Goal: Check status: Check status

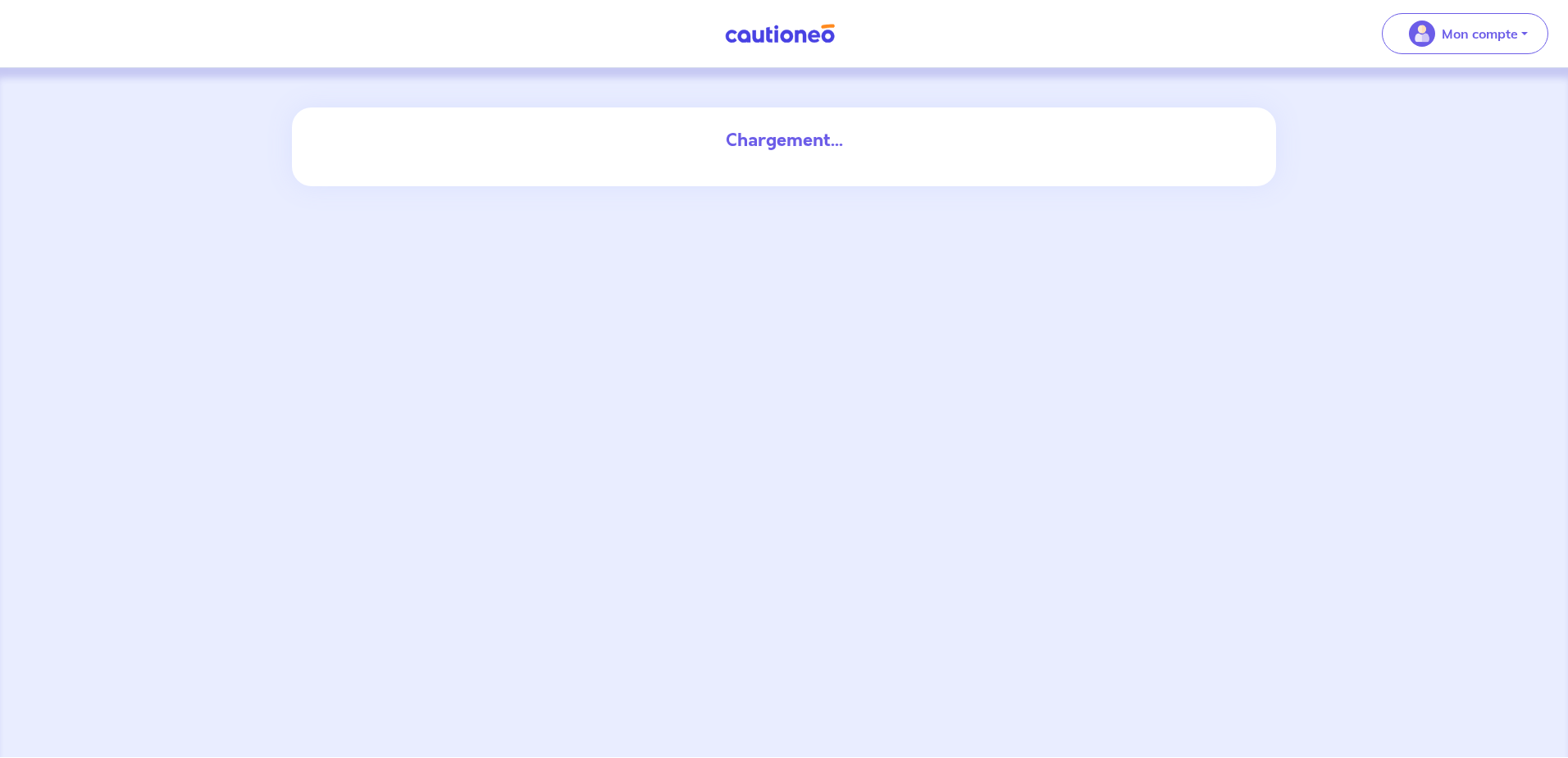
click at [1524, 31] on button "Mon compte" at bounding box center [1465, 33] width 166 height 41
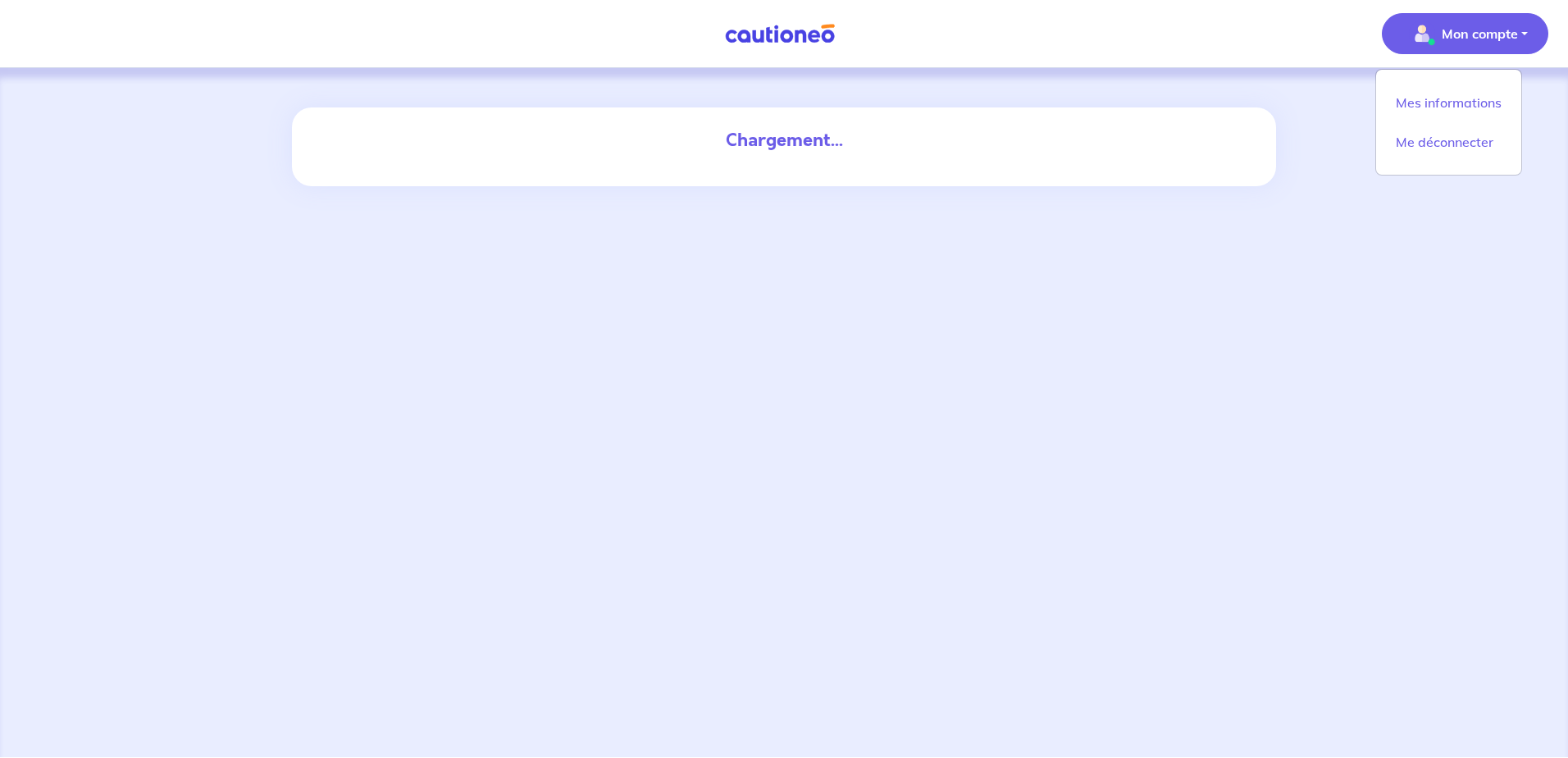
click at [1300, 269] on div "Chargement..." at bounding box center [784, 413] width 1568 height 690
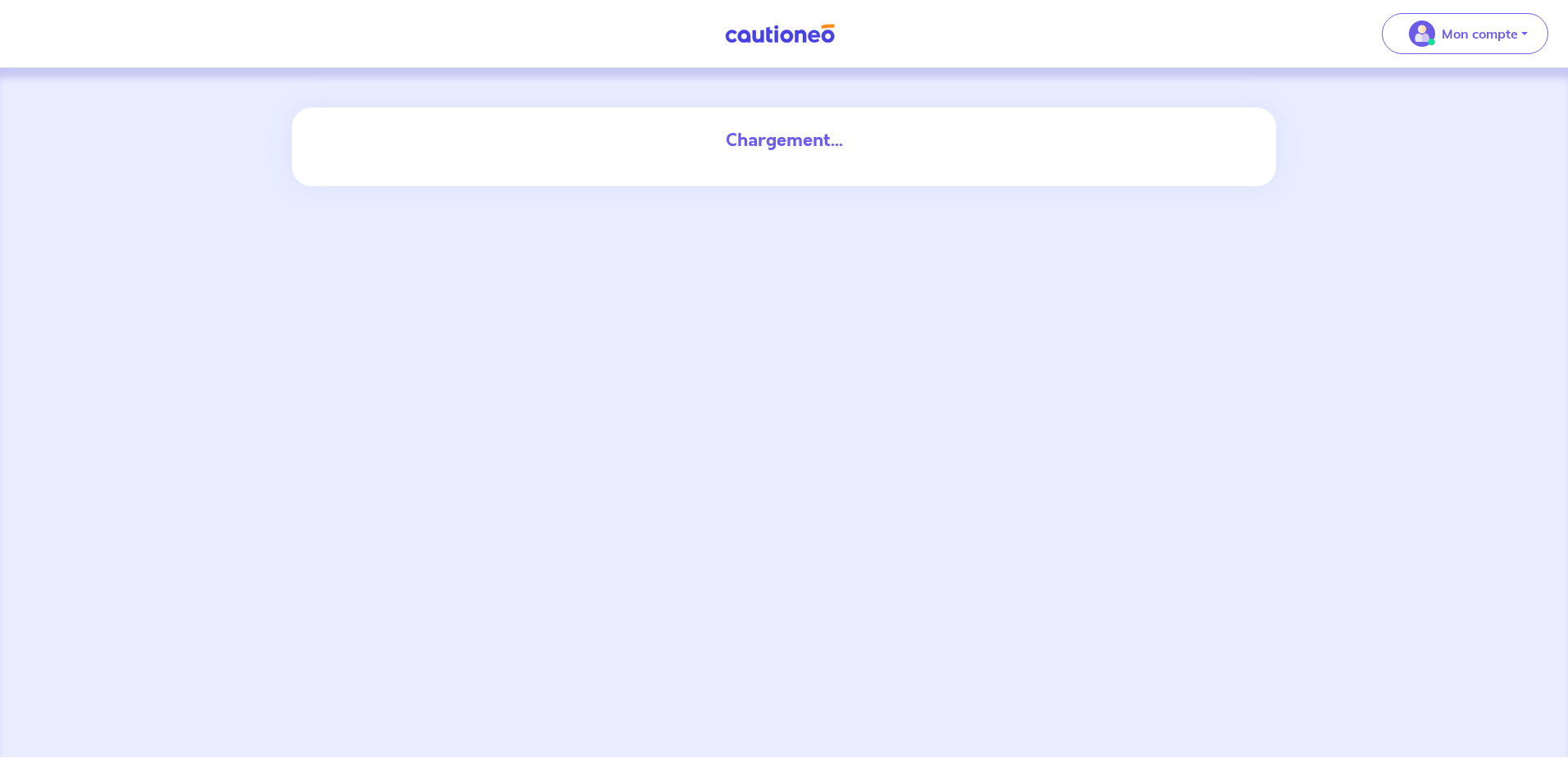
click at [1489, 39] on p "Mon compte" at bounding box center [1480, 33] width 77 height 19
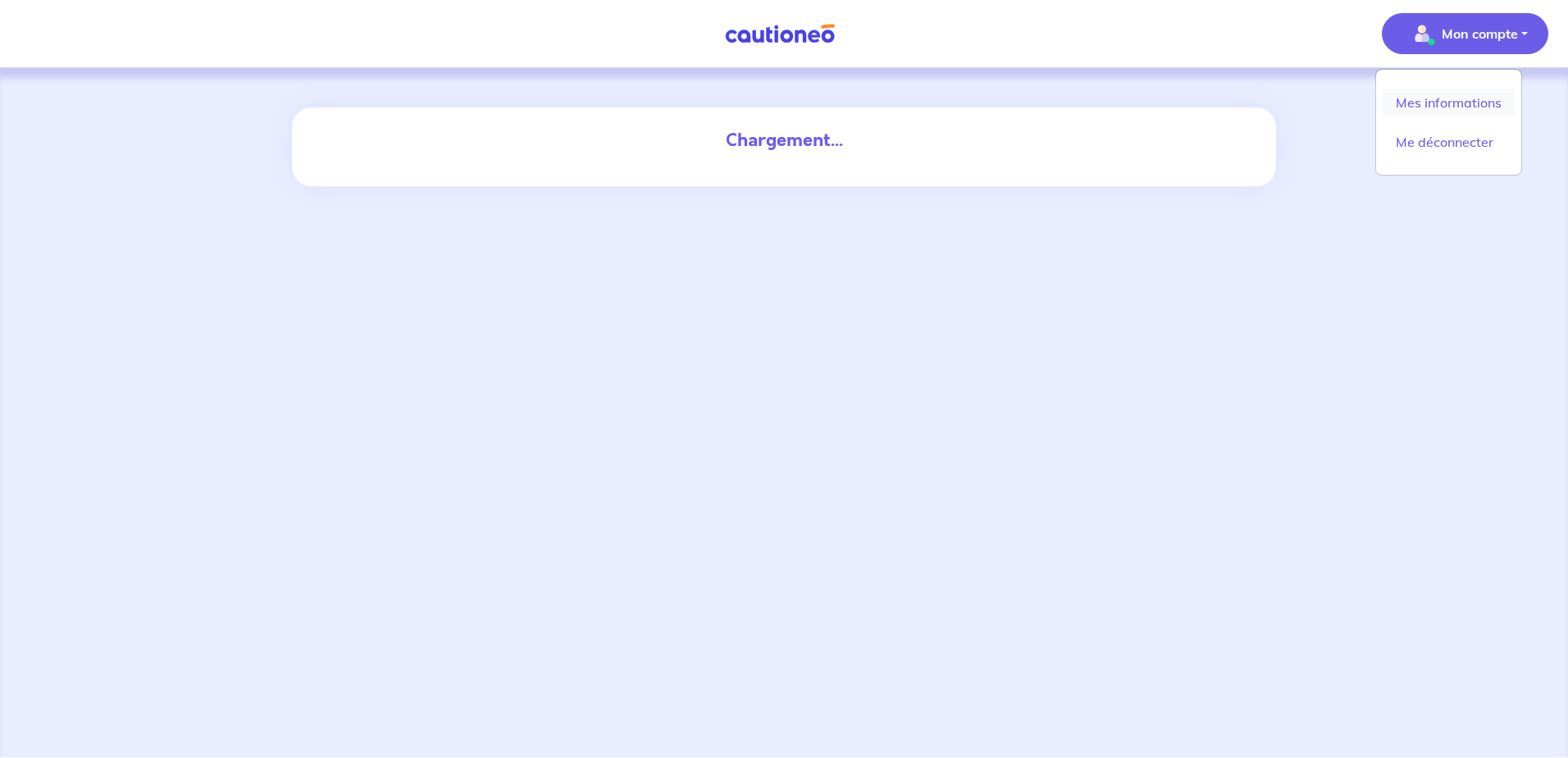
click at [1462, 96] on link "Mes informations" at bounding box center [1449, 103] width 132 height 26
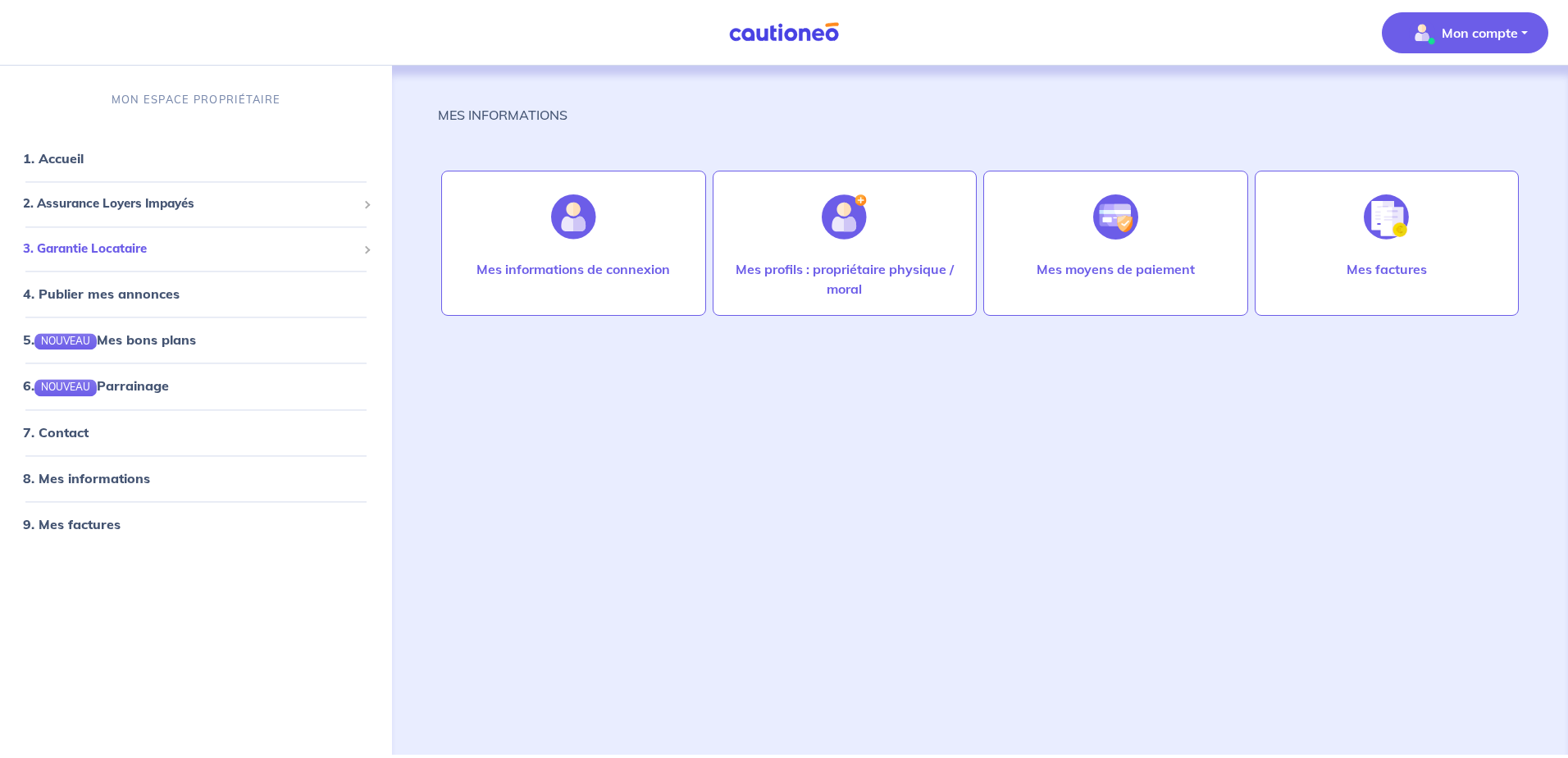
click at [102, 242] on span "3. Garantie Locataire" at bounding box center [189, 249] width 334 height 18
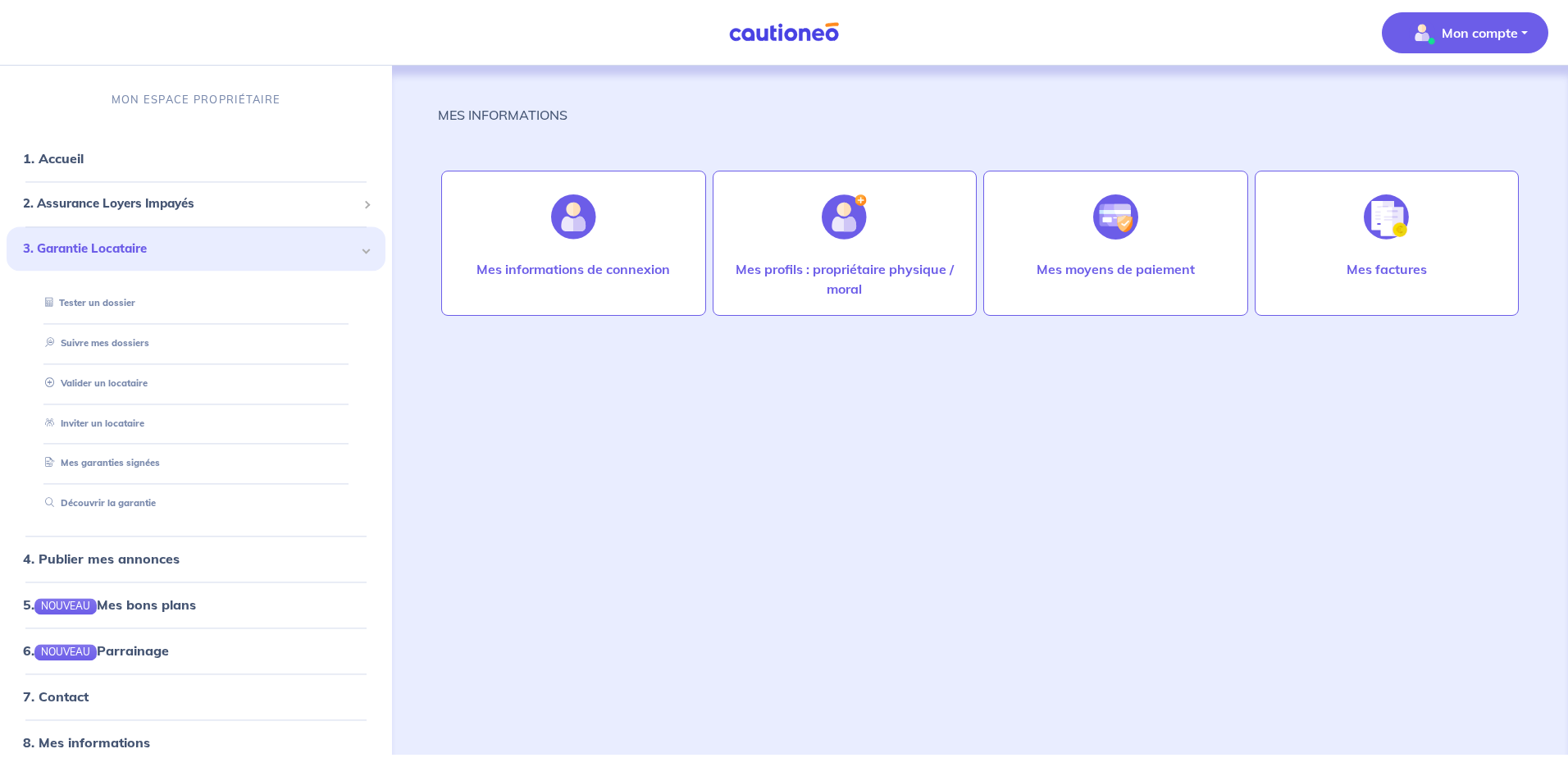
click at [106, 307] on link "Tester un dossier" at bounding box center [87, 303] width 97 height 11
click at [104, 342] on link "Suivre mes dossiers" at bounding box center [94, 343] width 111 height 11
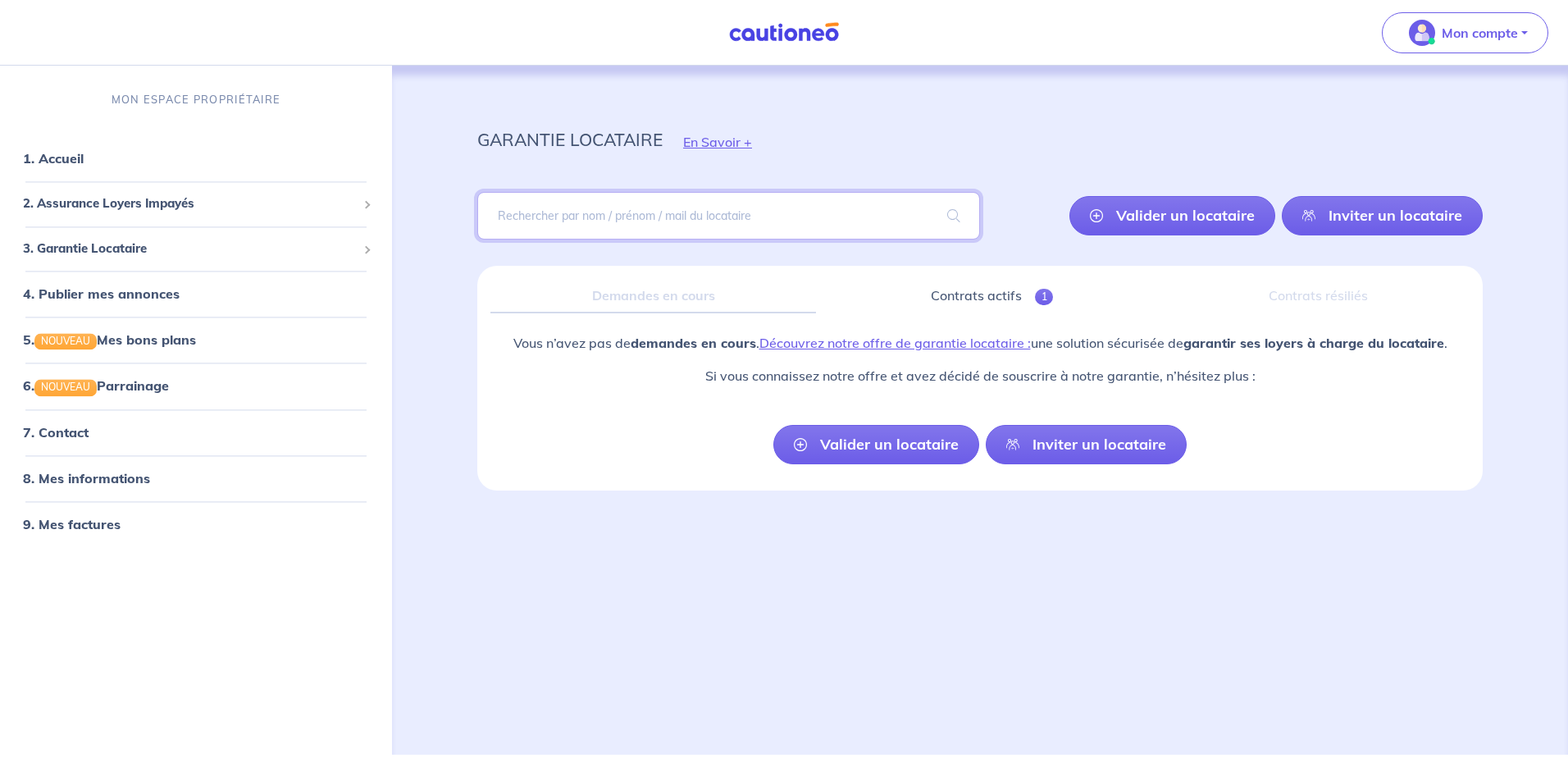
click at [653, 211] on input "search" at bounding box center [729, 215] width 503 height 47
type input "FRAN"
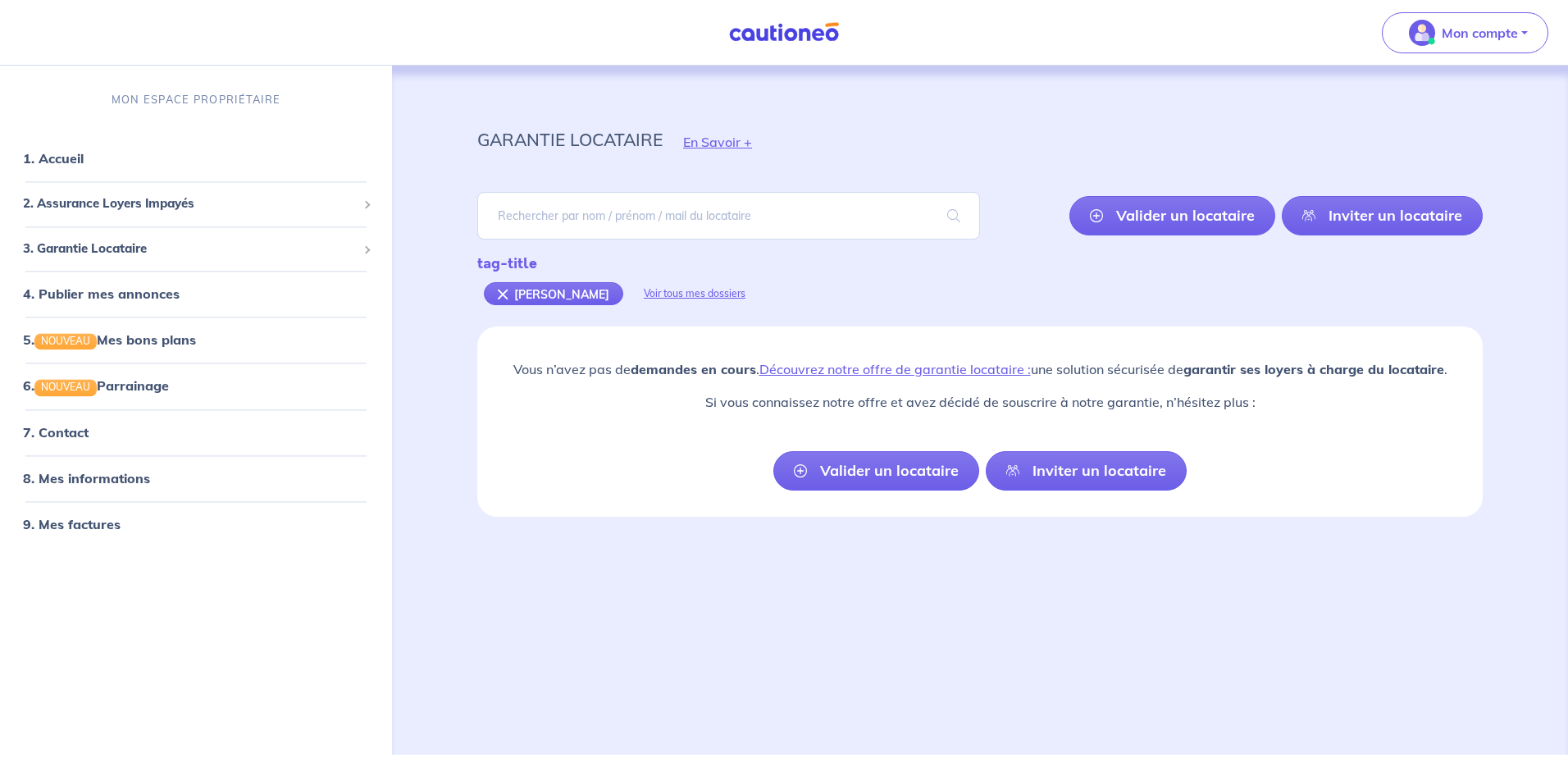
click at [1172, 220] on link "Valider un locataire" at bounding box center [1173, 215] width 206 height 40
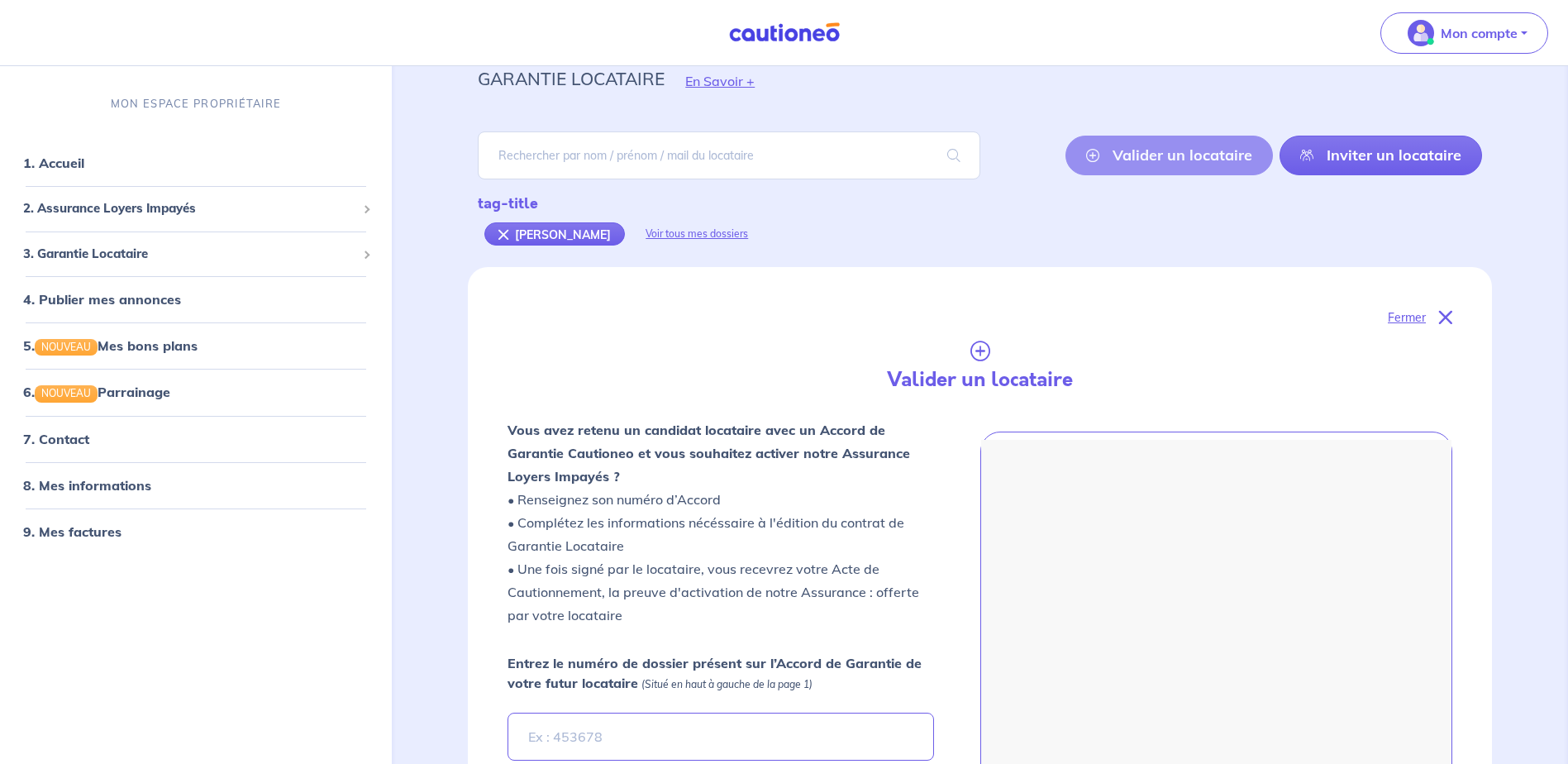
scroll to position [329, 0]
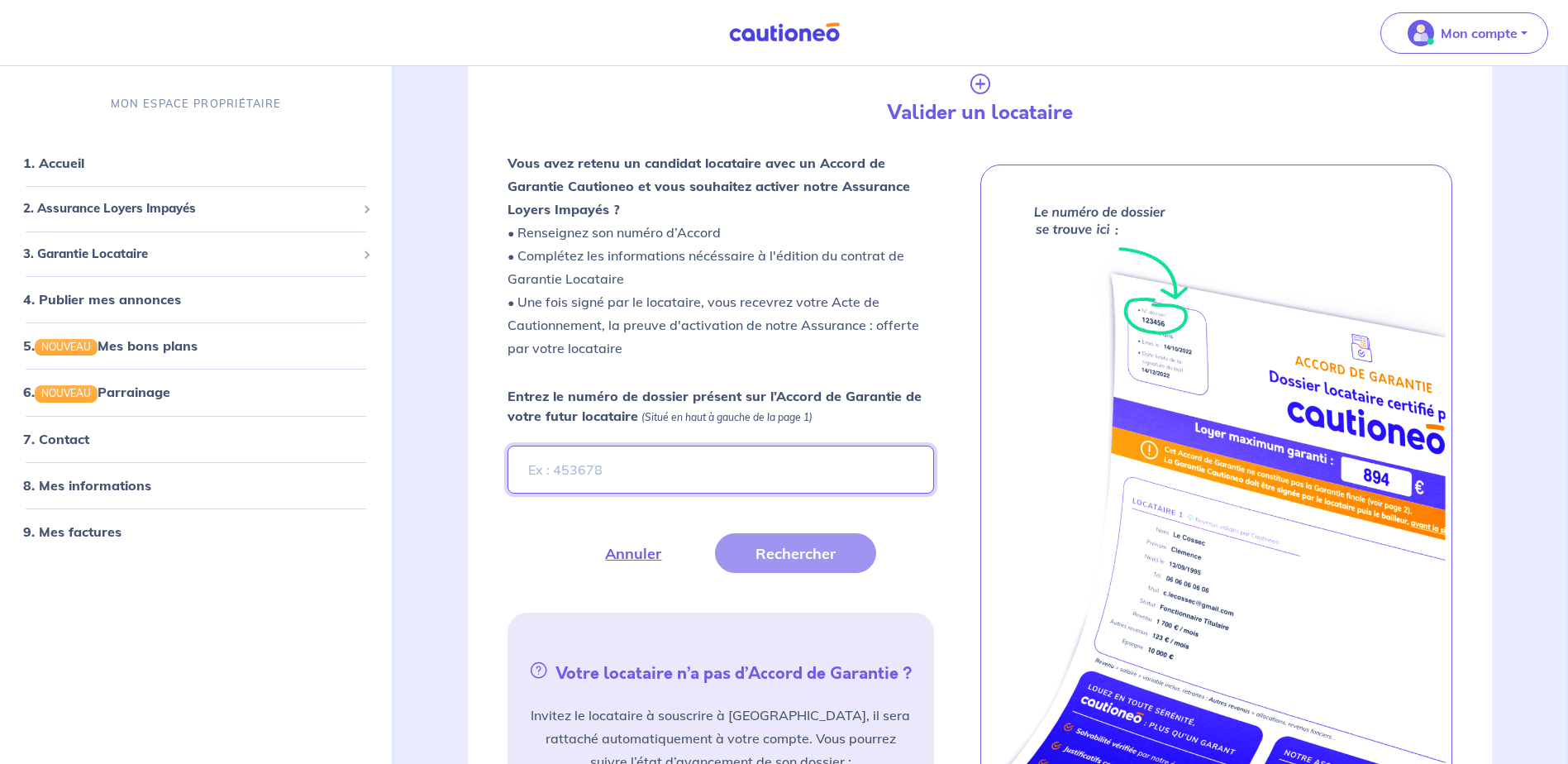
click at [665, 471] on input "Entrez le numéro de dossier présent sur l’Accord de Garantie de votre futur loc…" at bounding box center [720, 470] width 426 height 48
type input "H"
type input "hLBGwU"
click at [750, 552] on button "Rechercher" at bounding box center [795, 553] width 161 height 40
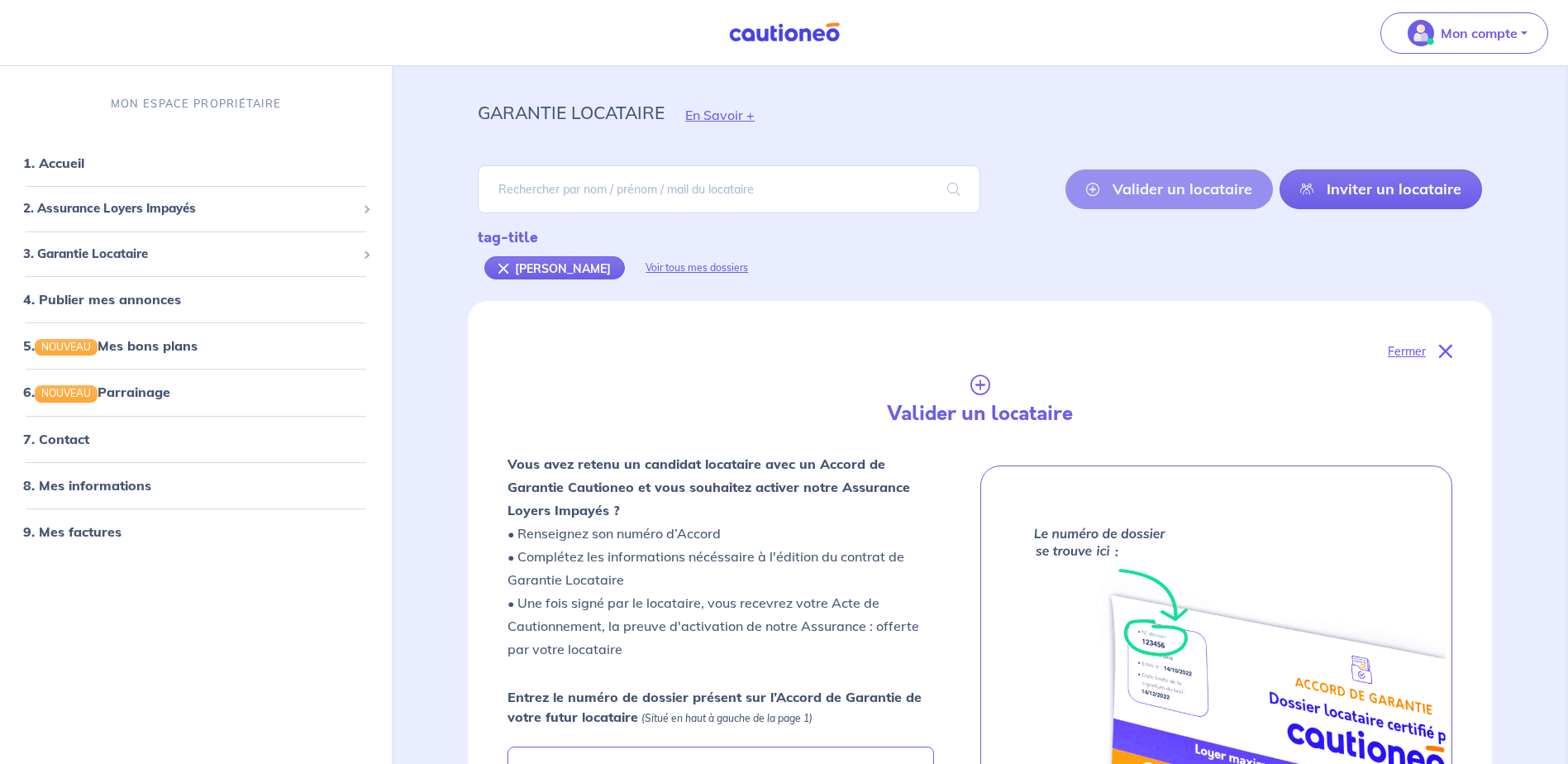
scroll to position [0, 0]
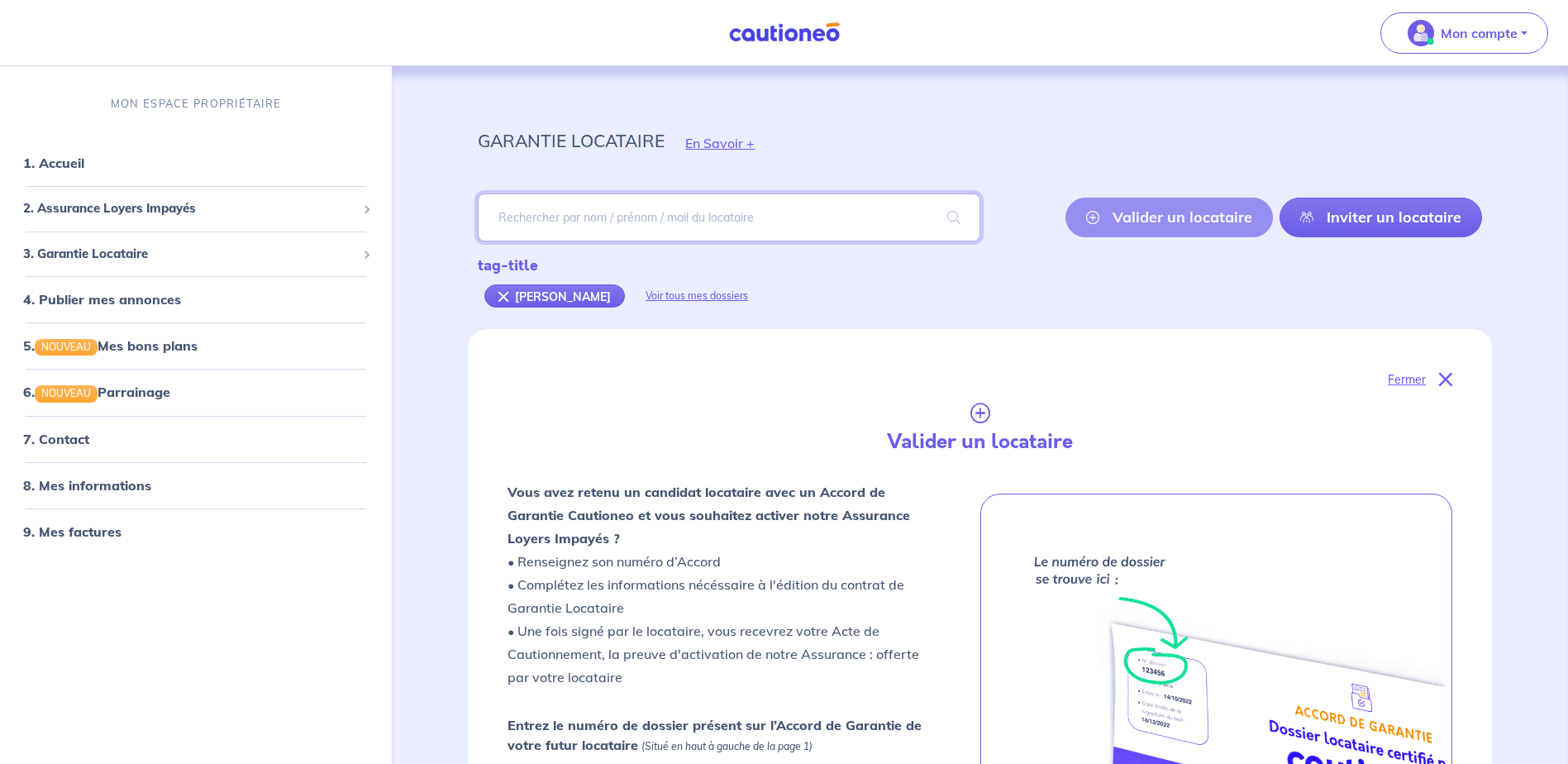
click at [681, 219] on input "search" at bounding box center [728, 217] width 502 height 48
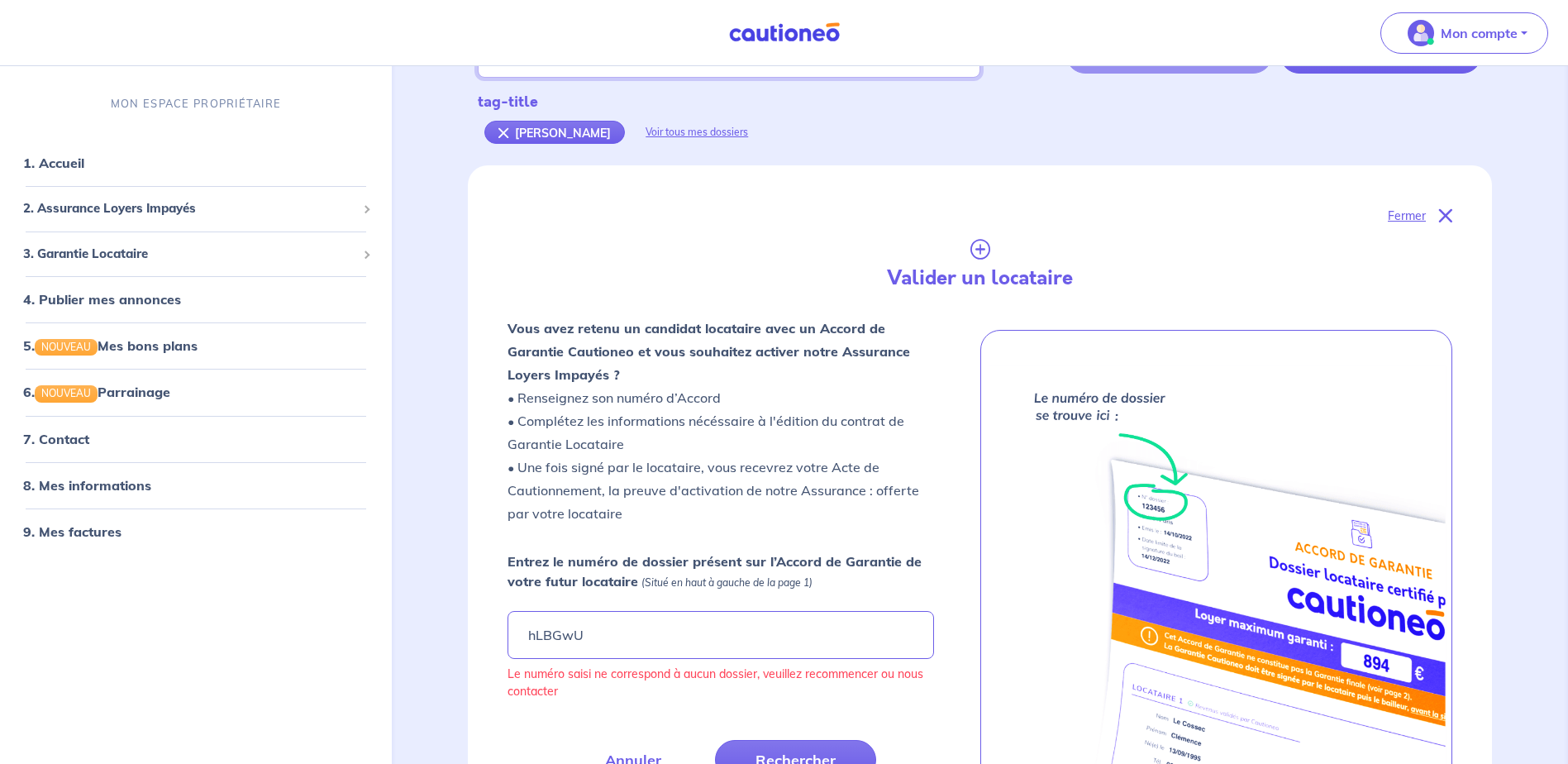
scroll to position [166, 0]
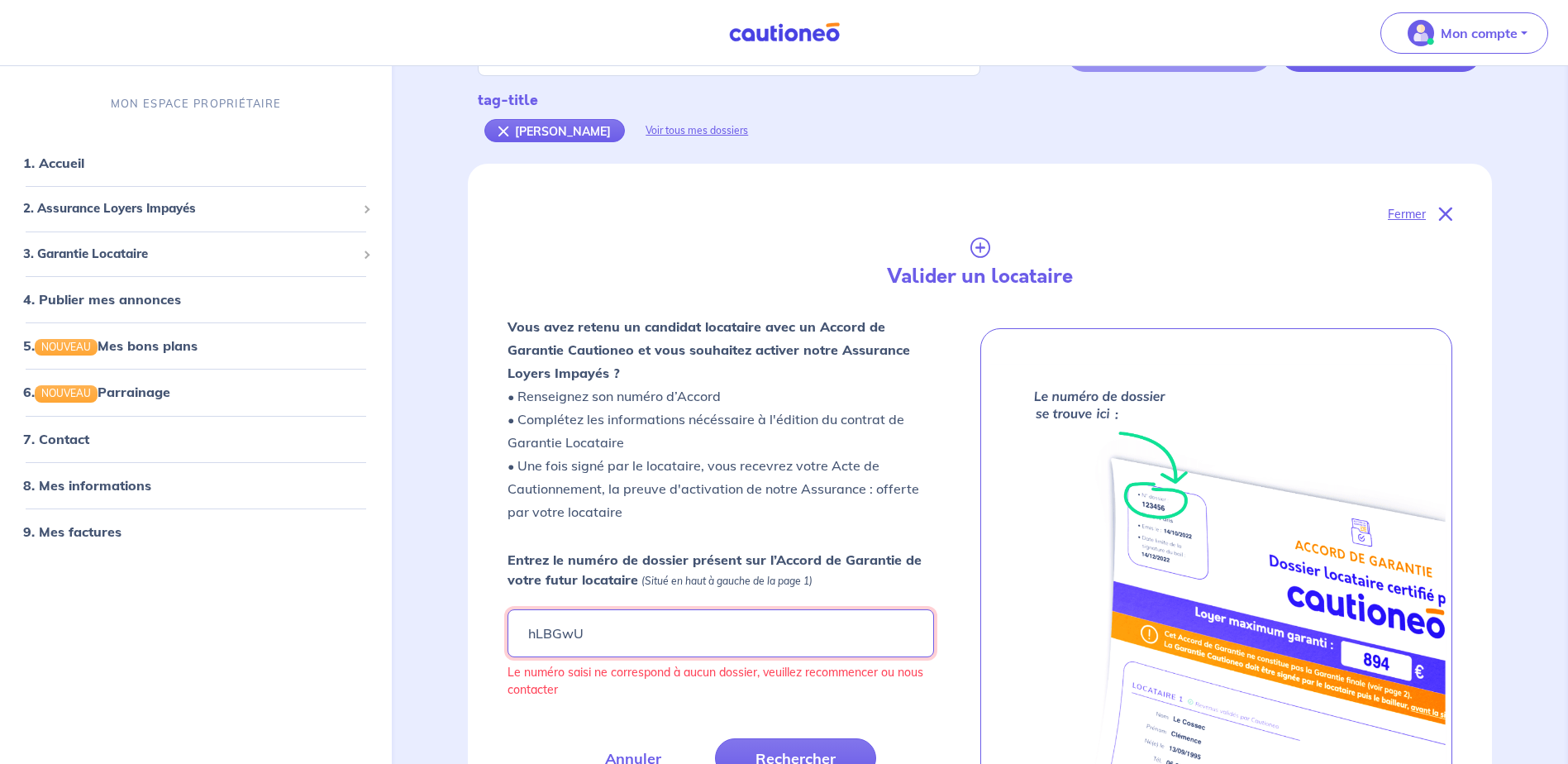
drag, startPoint x: 667, startPoint y: 628, endPoint x: 374, endPoint y: 658, distance: 294.5
click at [374, 658] on div "Mon compte MON ESPACE PROPRIÉTAIRE 1. Accueil 2. Assurance Loyers Impayés Sousc…" at bounding box center [784, 618] width 1568 height 1567
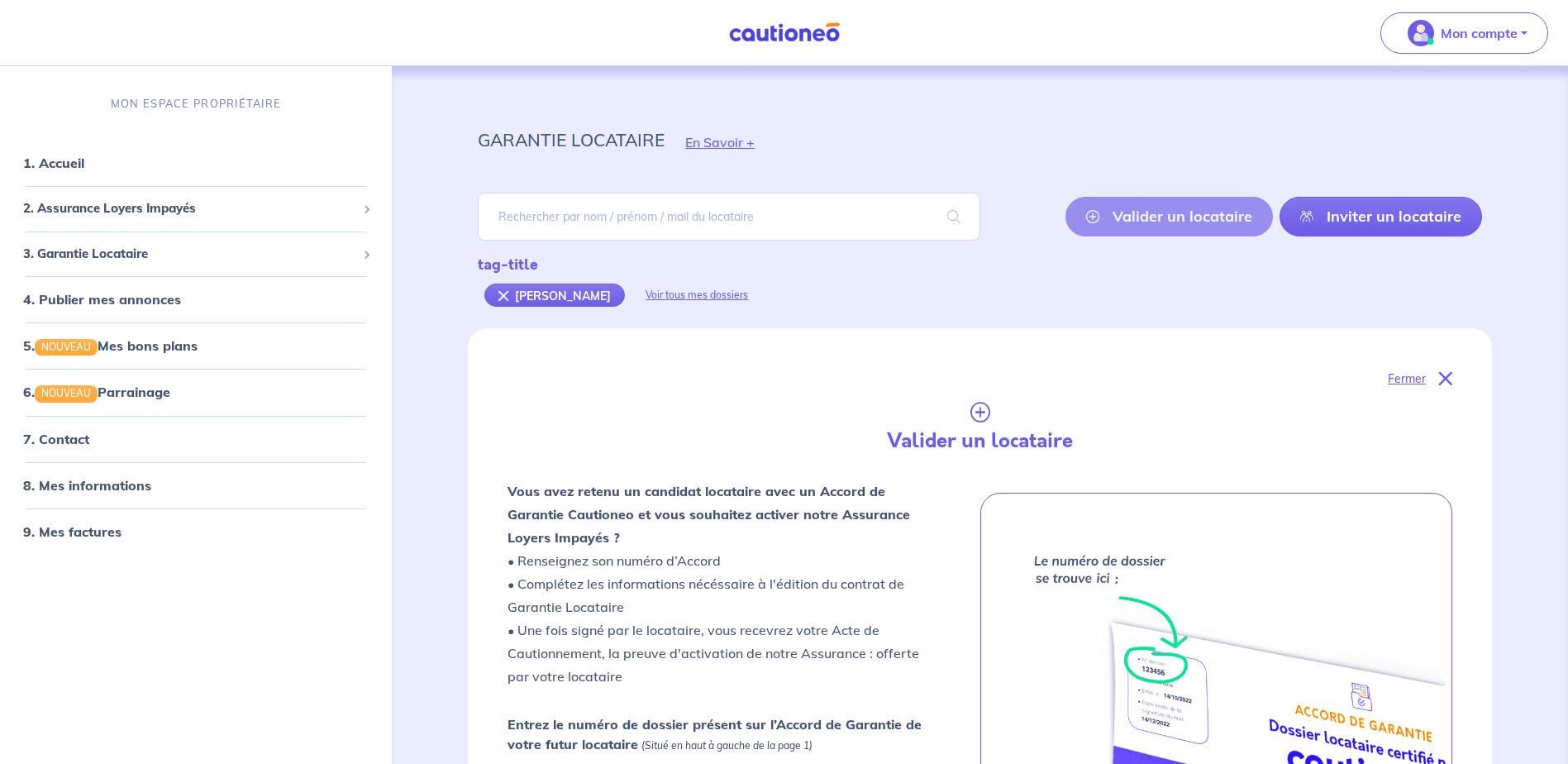
scroll to position [0, 0]
click at [687, 223] on input "search" at bounding box center [728, 217] width 502 height 48
paste input "FRANÇOIS"
type input "FRANÇOIS"
click at [953, 214] on span at bounding box center [953, 218] width 53 height 47
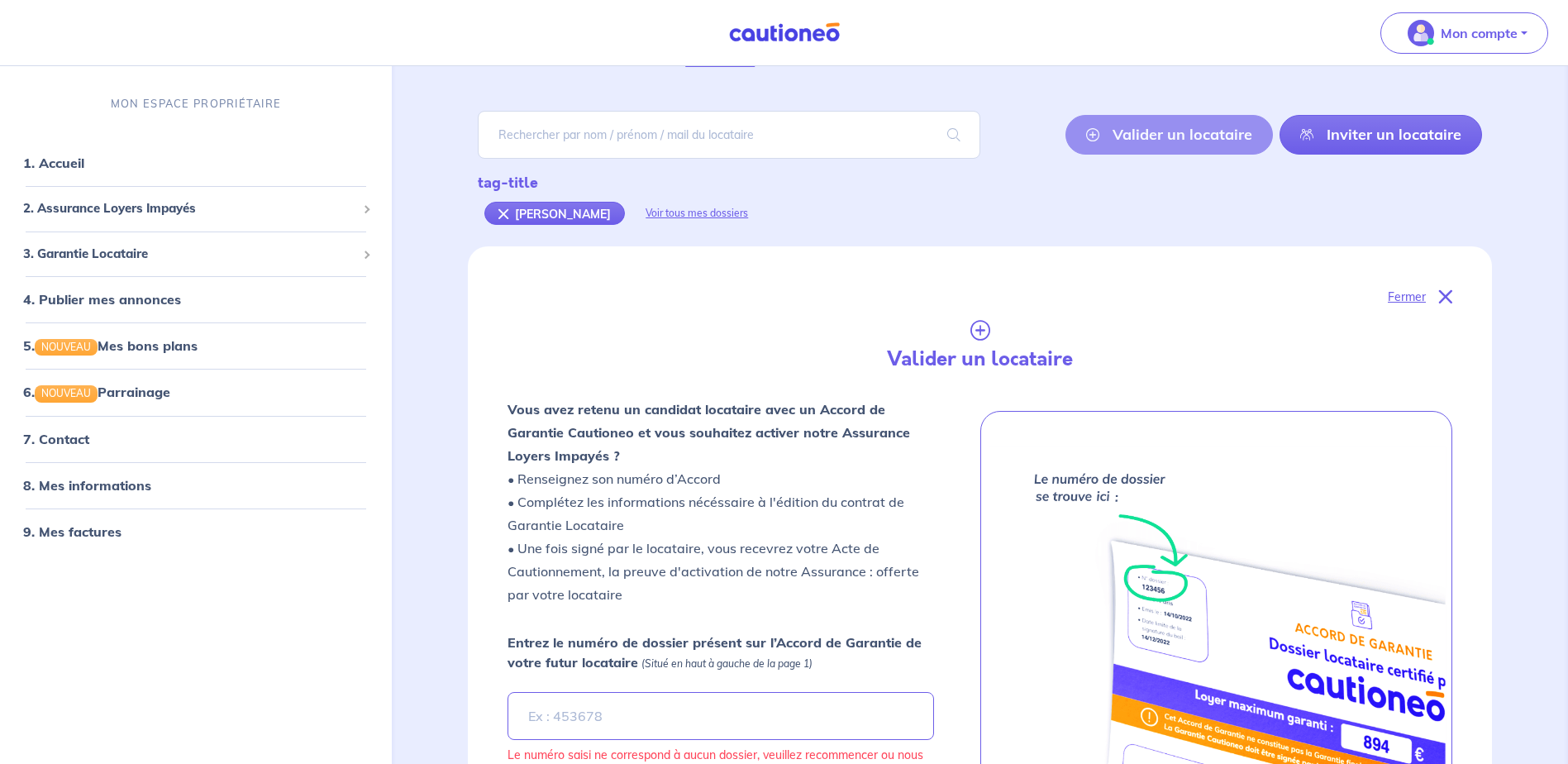
click at [669, 209] on div "Voir tous mes dossiers" at bounding box center [696, 213] width 143 height 40
